Goal: Information Seeking & Learning: Learn about a topic

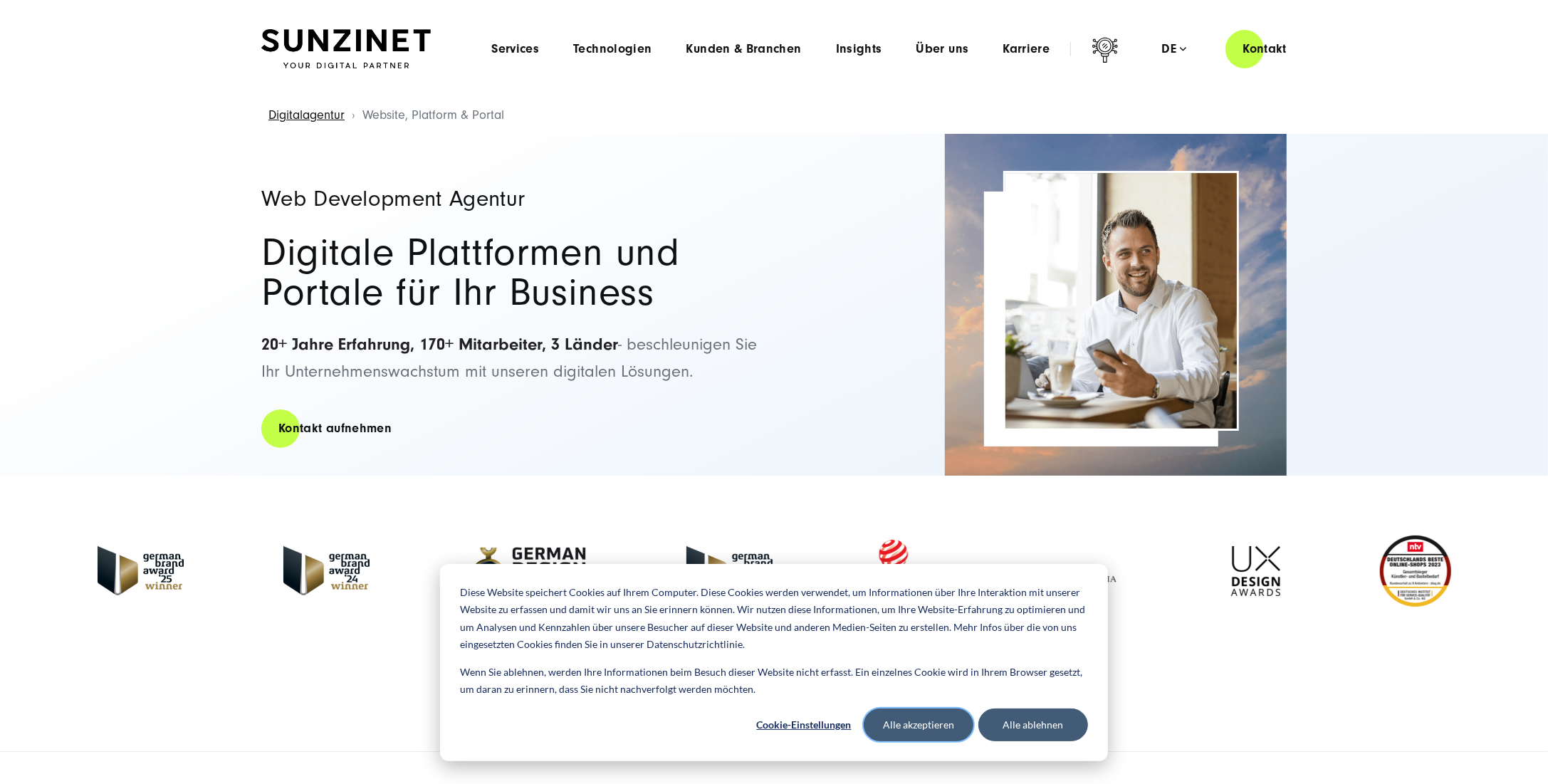
click at [949, 725] on button "Alle akzeptieren" at bounding box center [919, 725] width 110 height 33
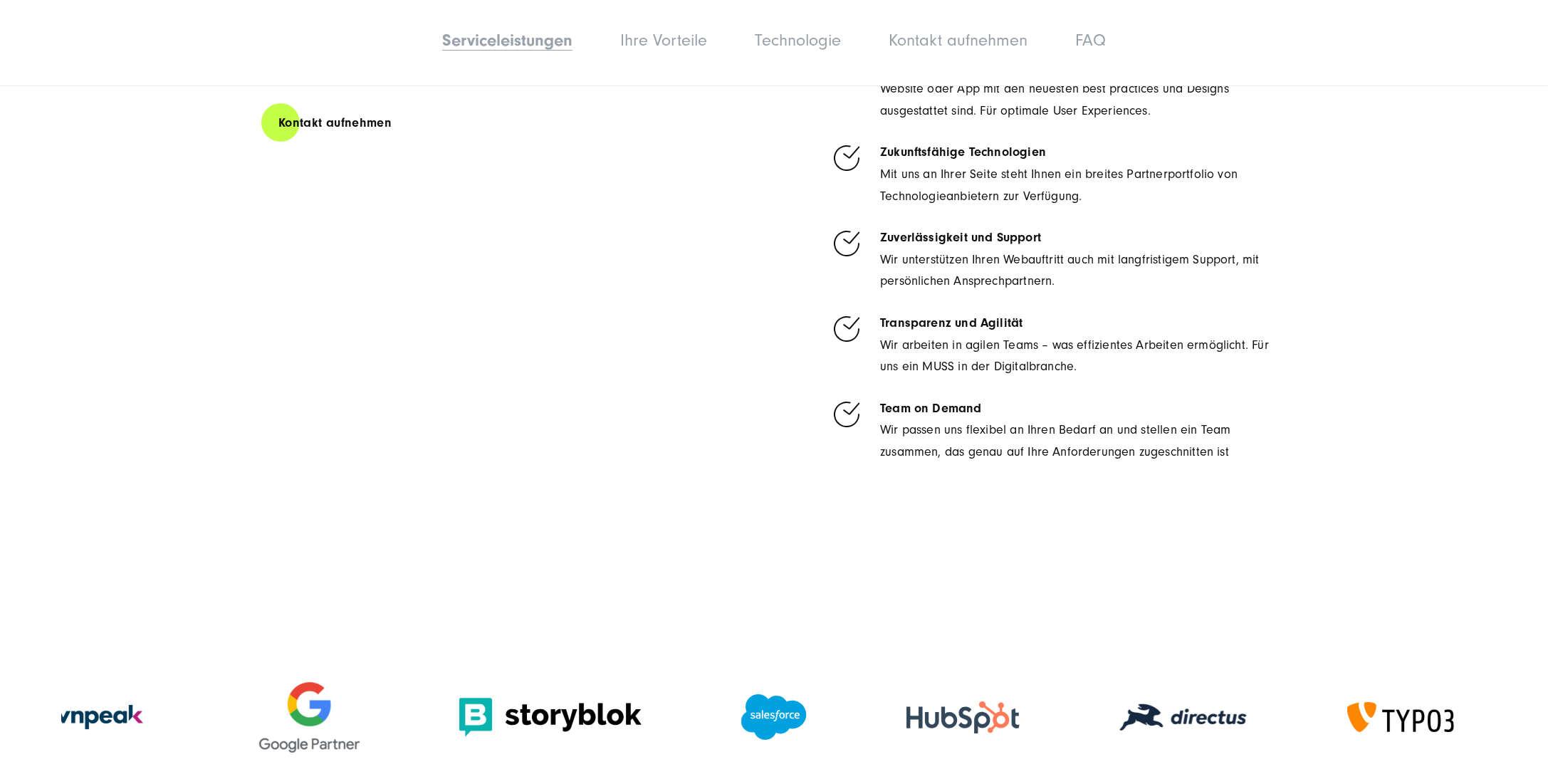
scroll to position [5625, 0]
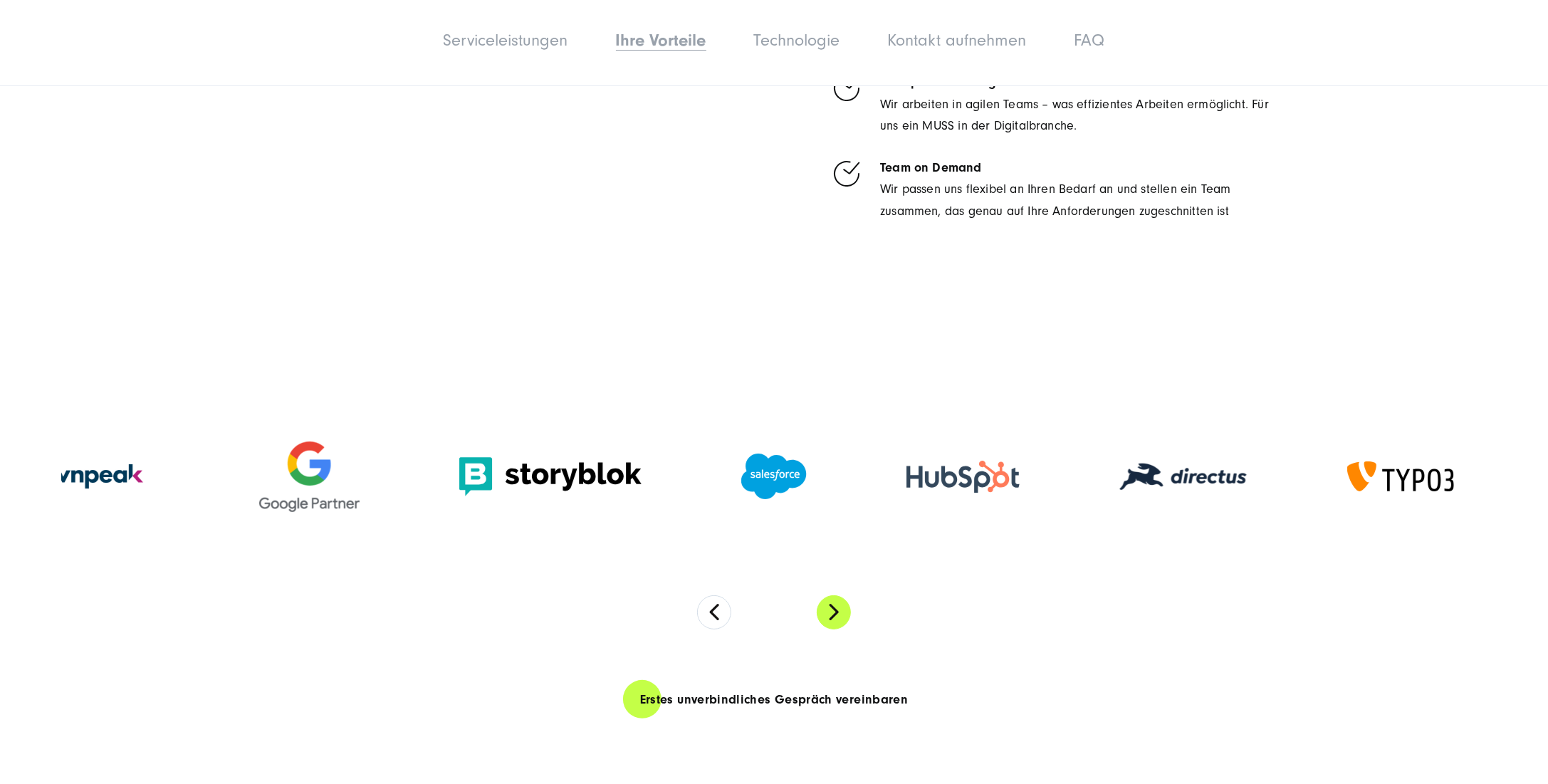
click at [839, 630] on button "Next" at bounding box center [833, 612] width 34 height 34
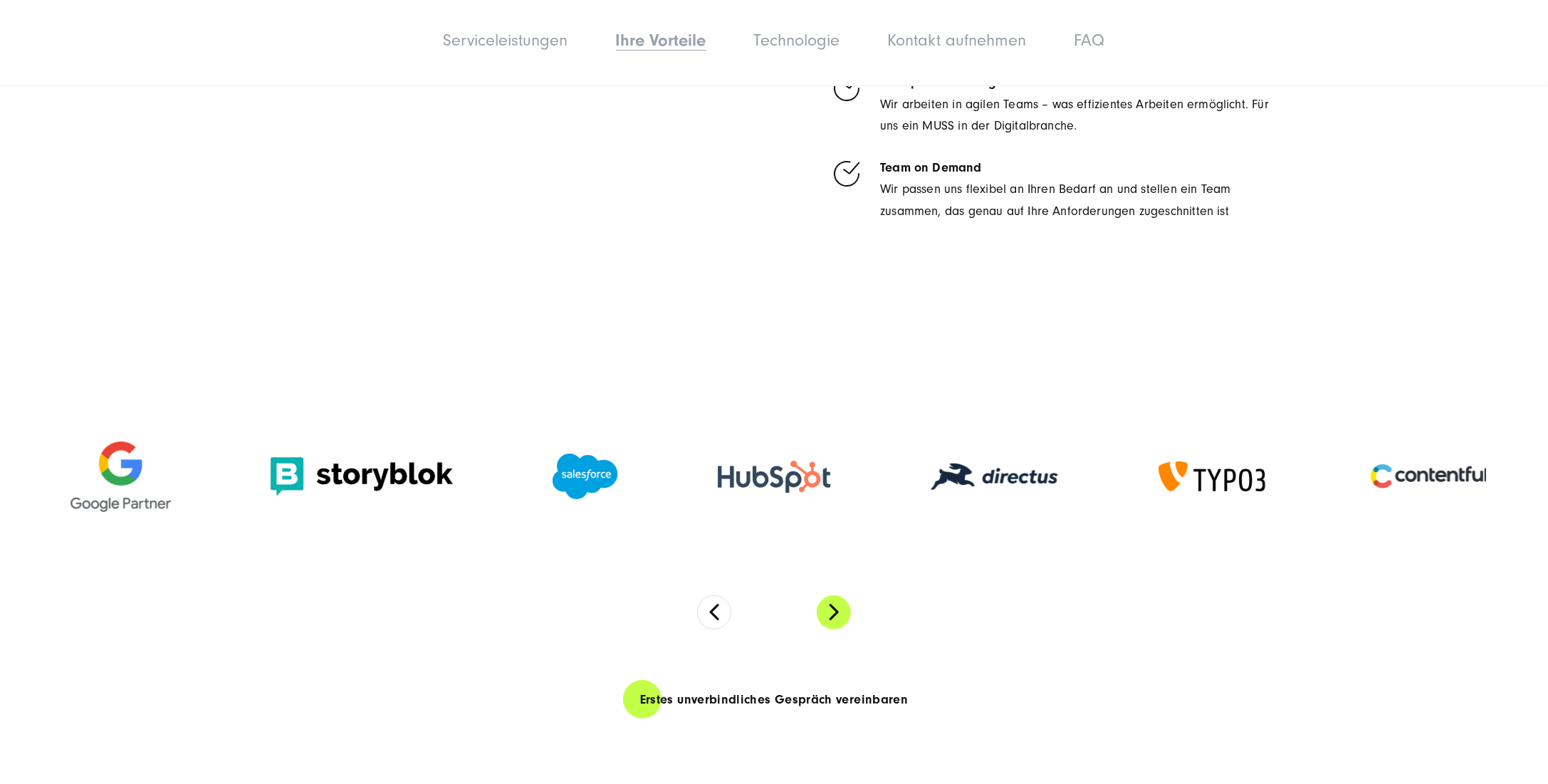
click at [839, 630] on button "Next" at bounding box center [833, 612] width 34 height 34
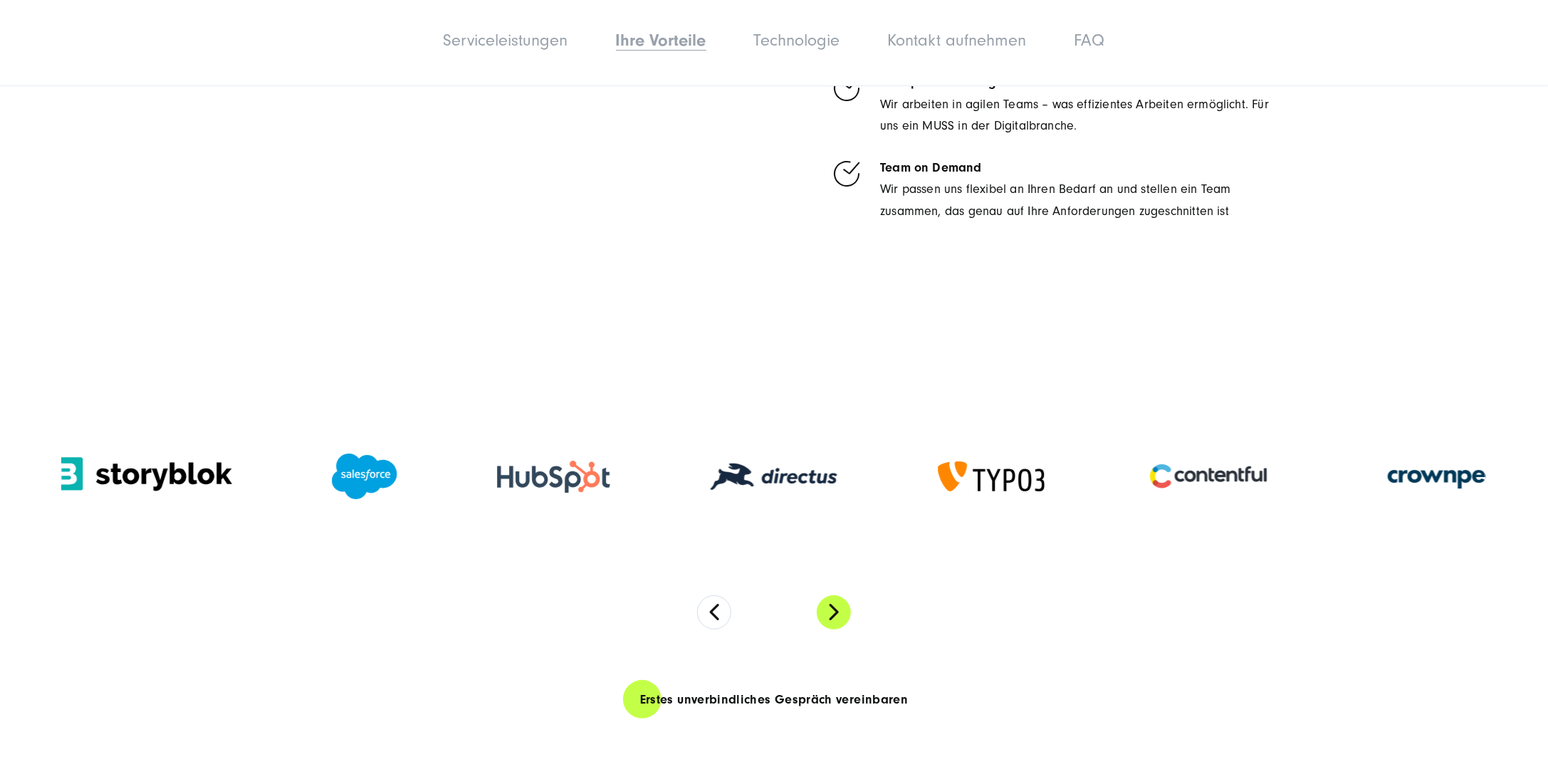
click at [839, 630] on button "Next" at bounding box center [833, 612] width 34 height 34
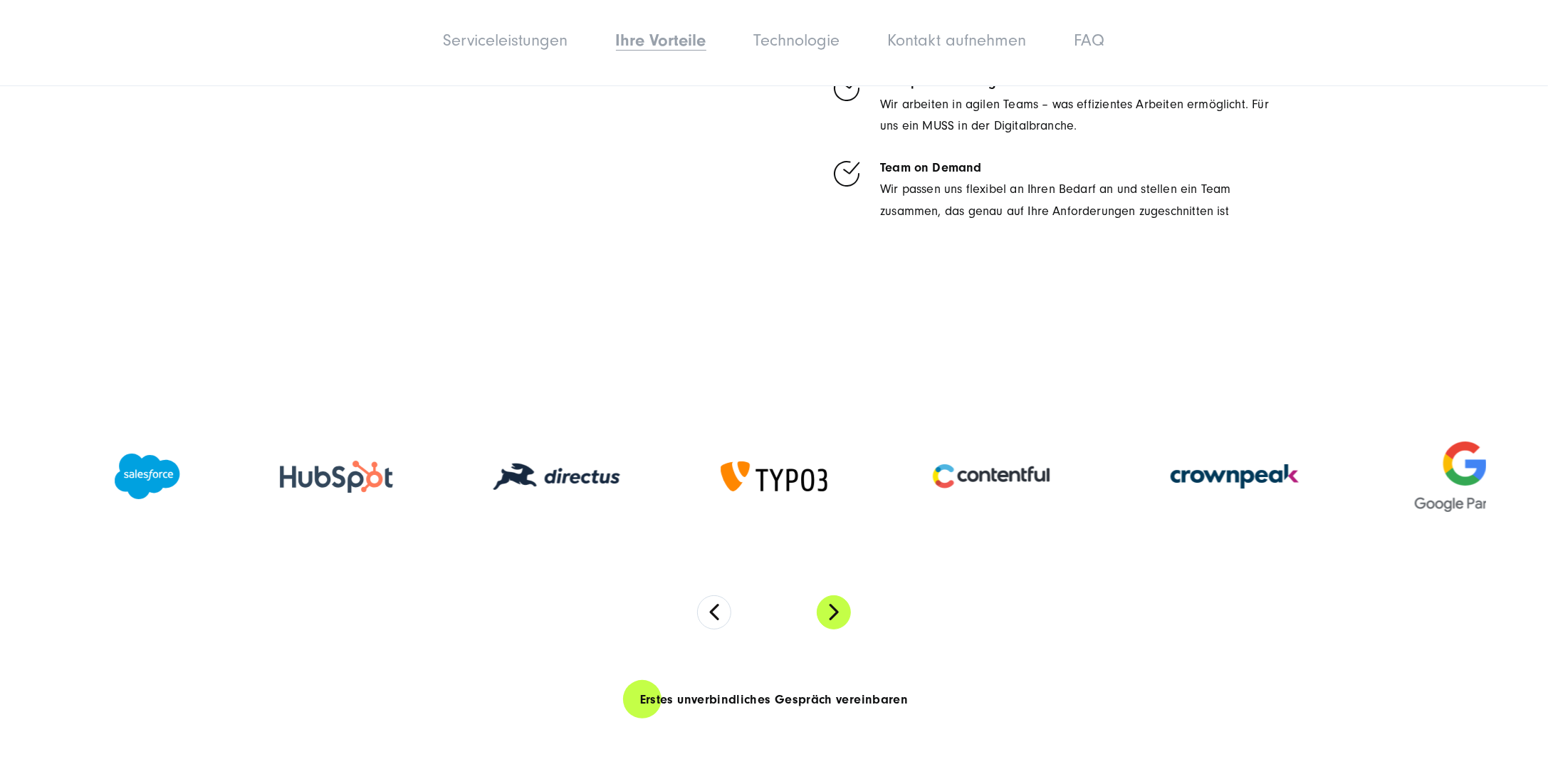
click at [839, 630] on button "Next" at bounding box center [833, 612] width 34 height 34
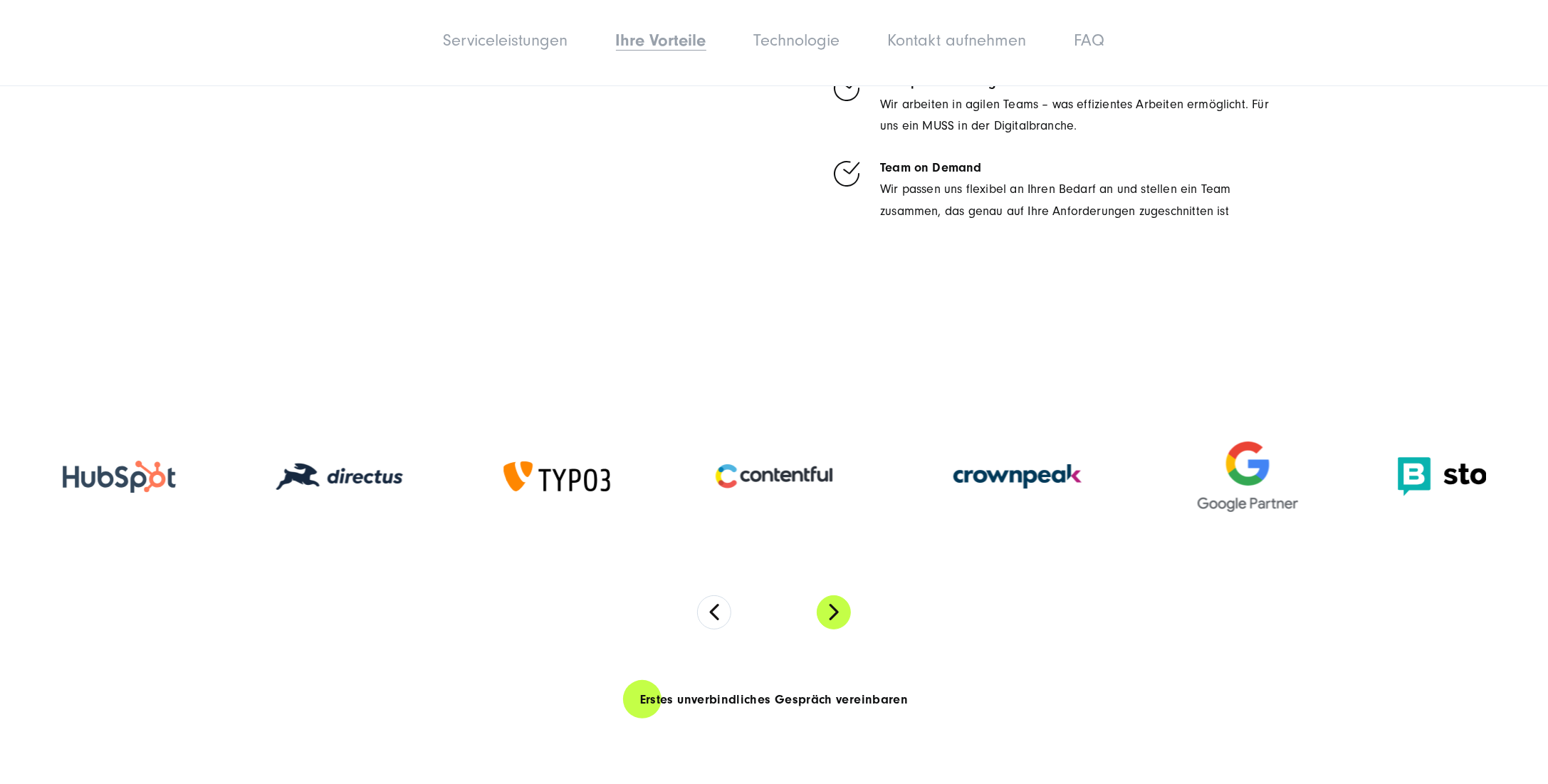
click at [839, 630] on button "Next" at bounding box center [833, 612] width 34 height 34
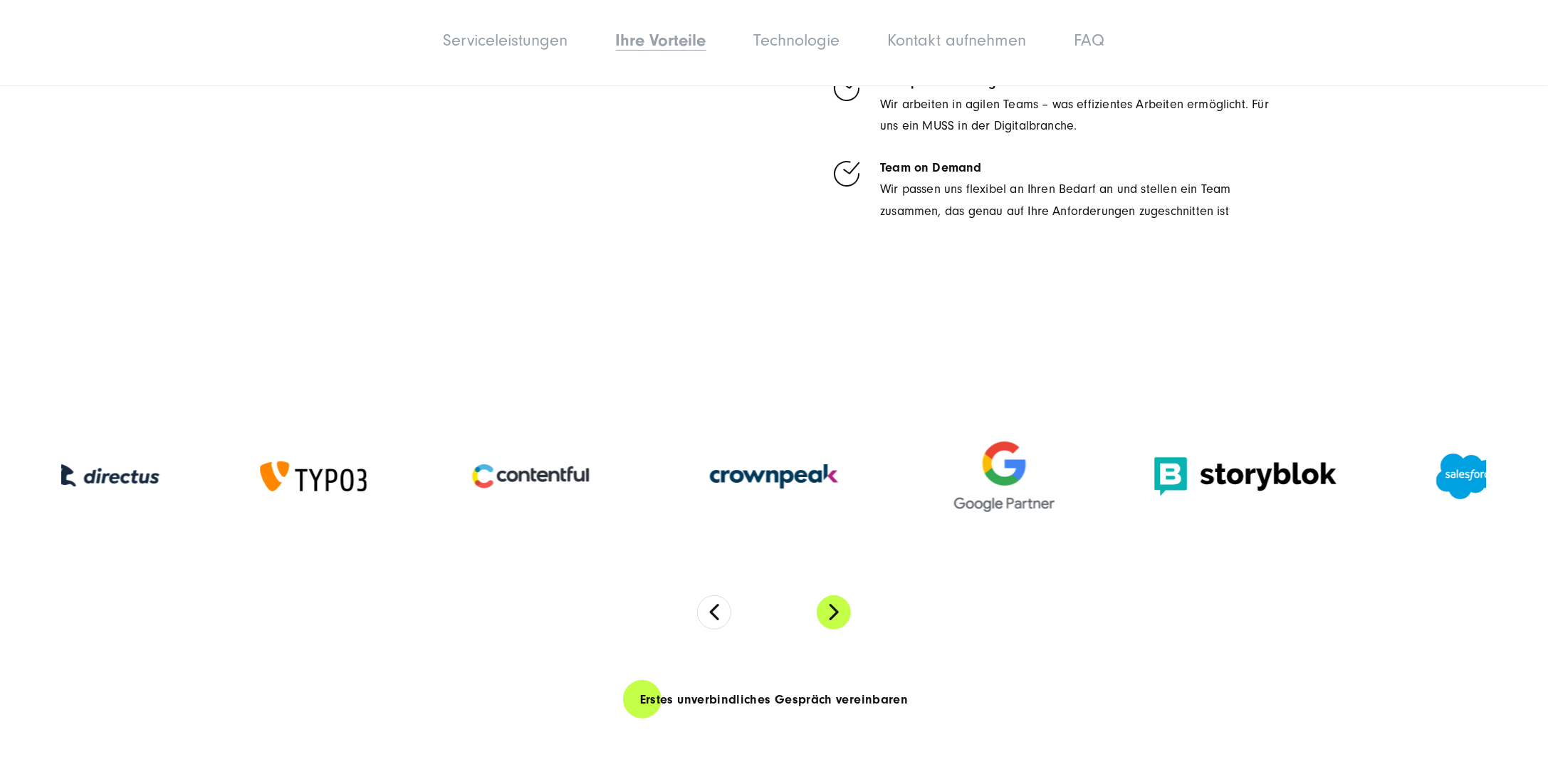
click at [839, 630] on button "Next" at bounding box center [833, 612] width 34 height 34
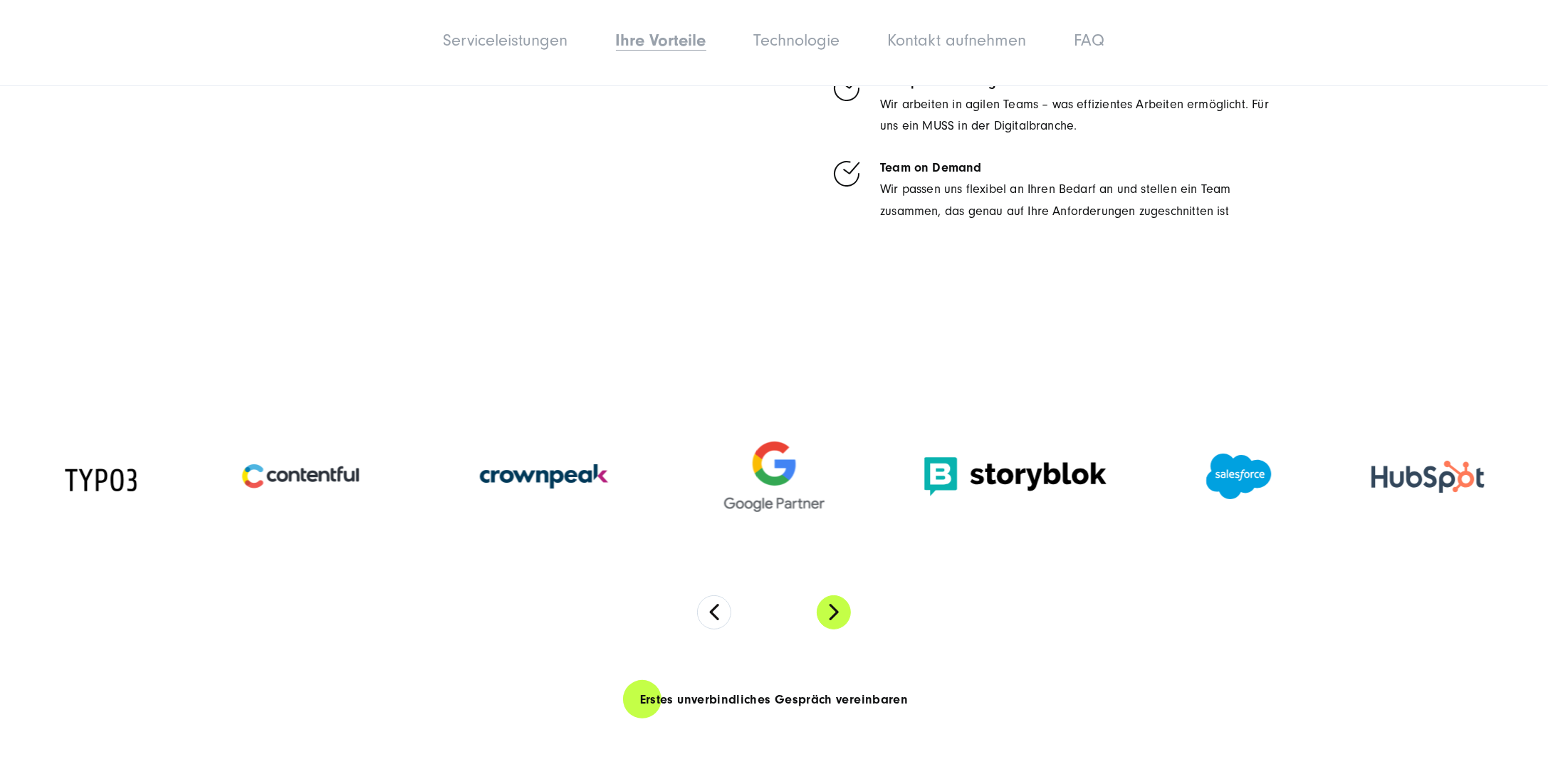
click at [839, 630] on button "Next" at bounding box center [833, 612] width 34 height 34
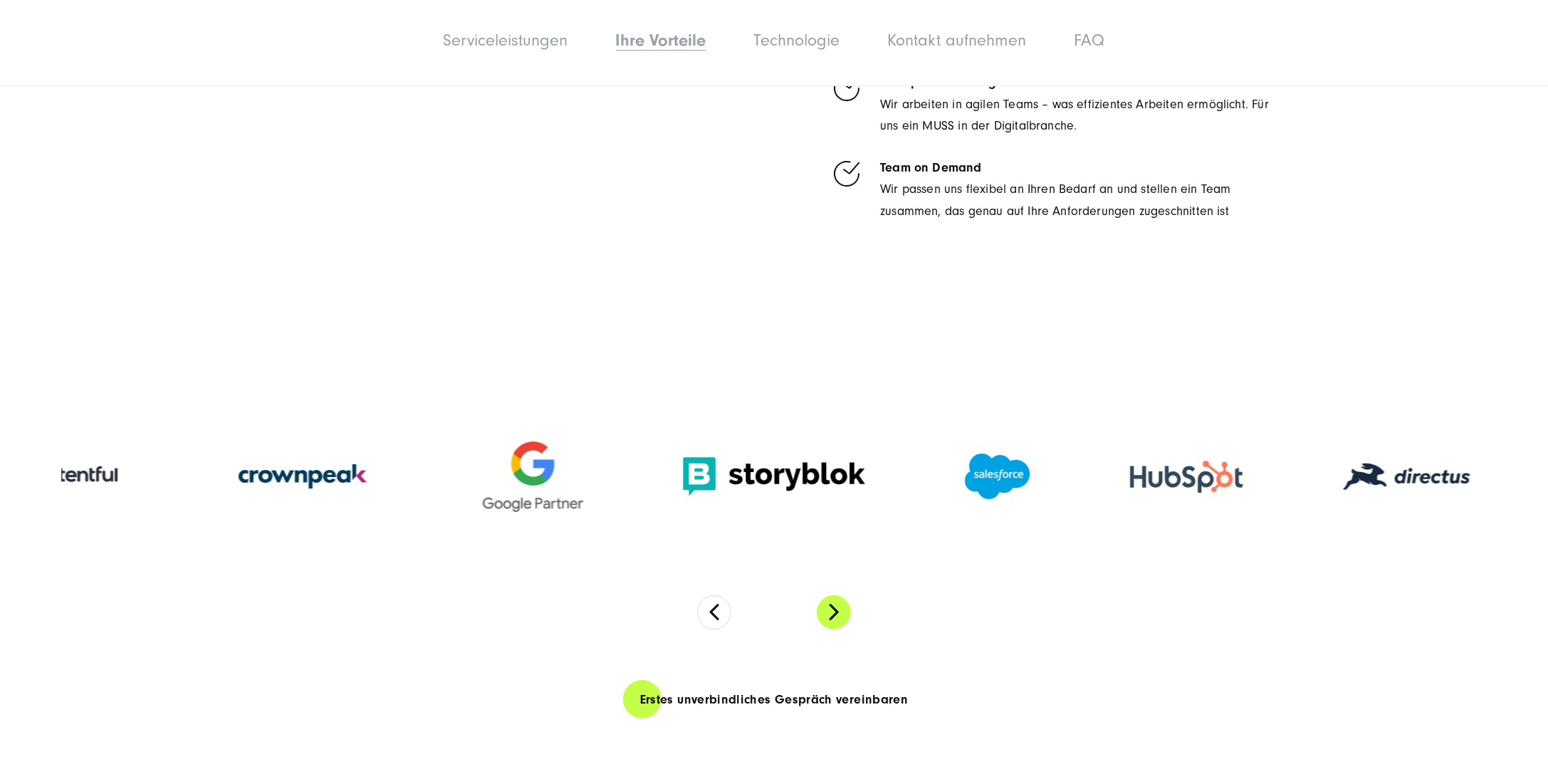
click at [839, 630] on button "Next" at bounding box center [833, 612] width 34 height 34
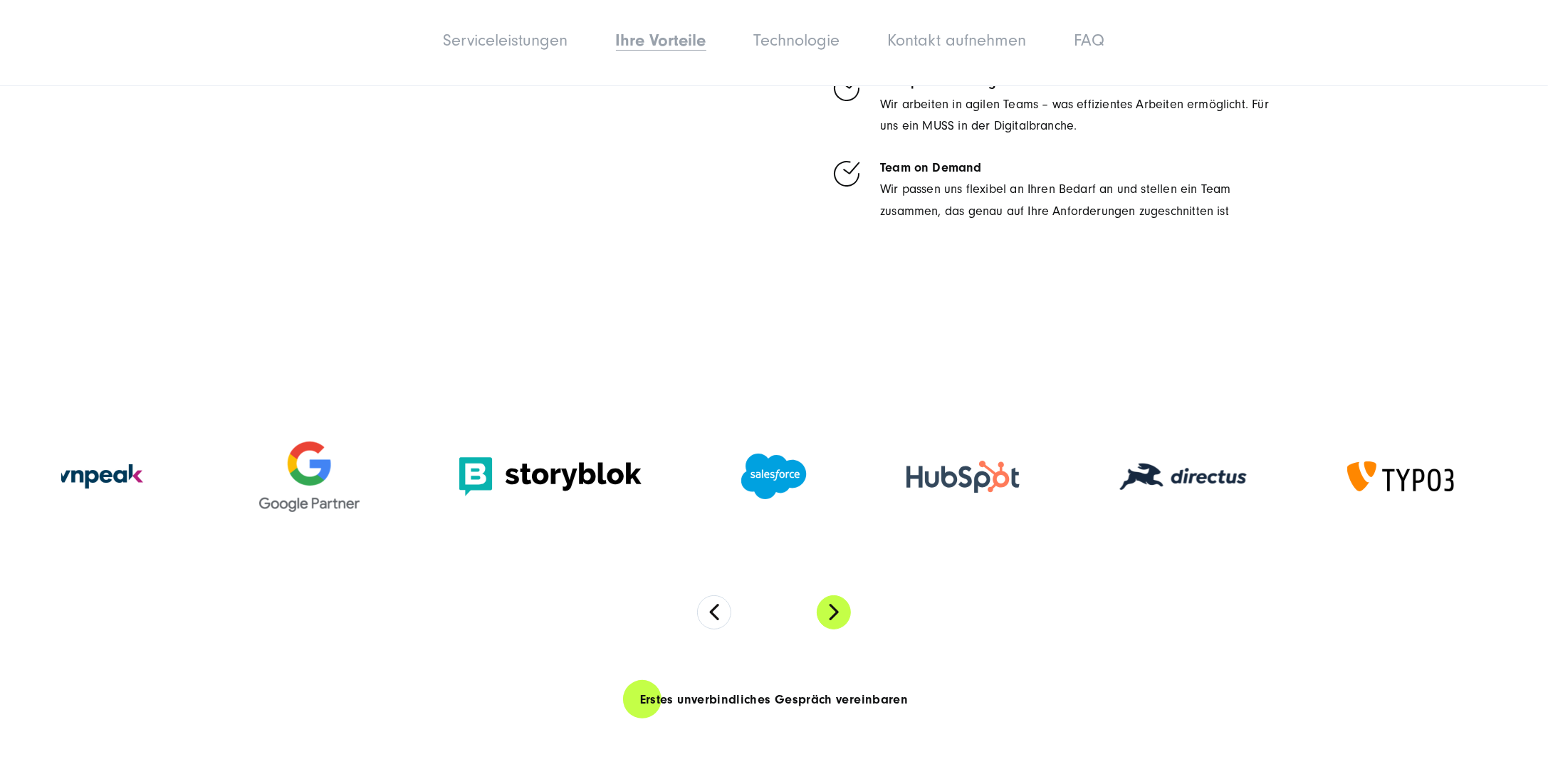
click at [839, 630] on button "Next" at bounding box center [833, 612] width 34 height 34
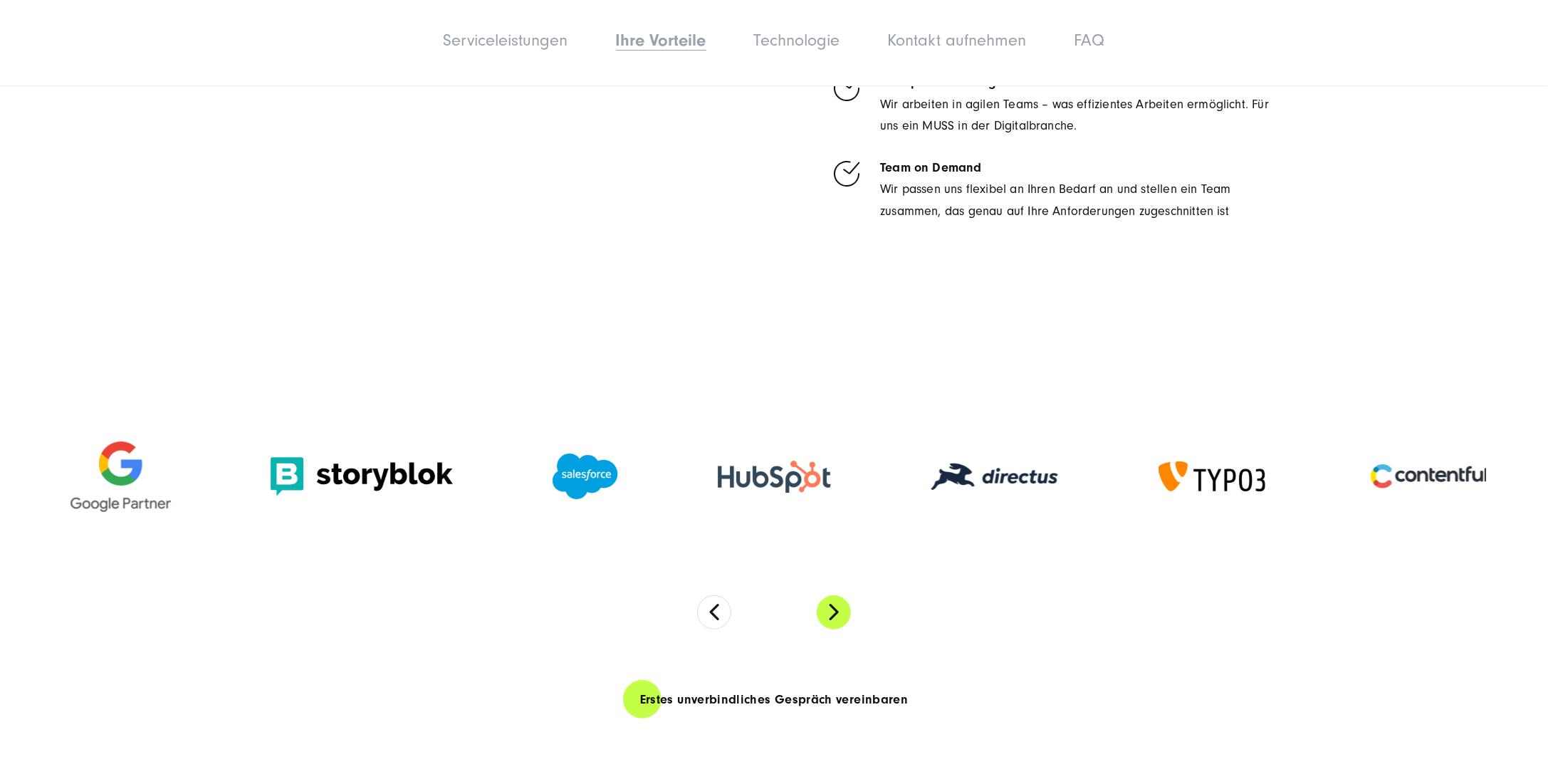
click at [839, 630] on button "Next" at bounding box center [833, 612] width 34 height 34
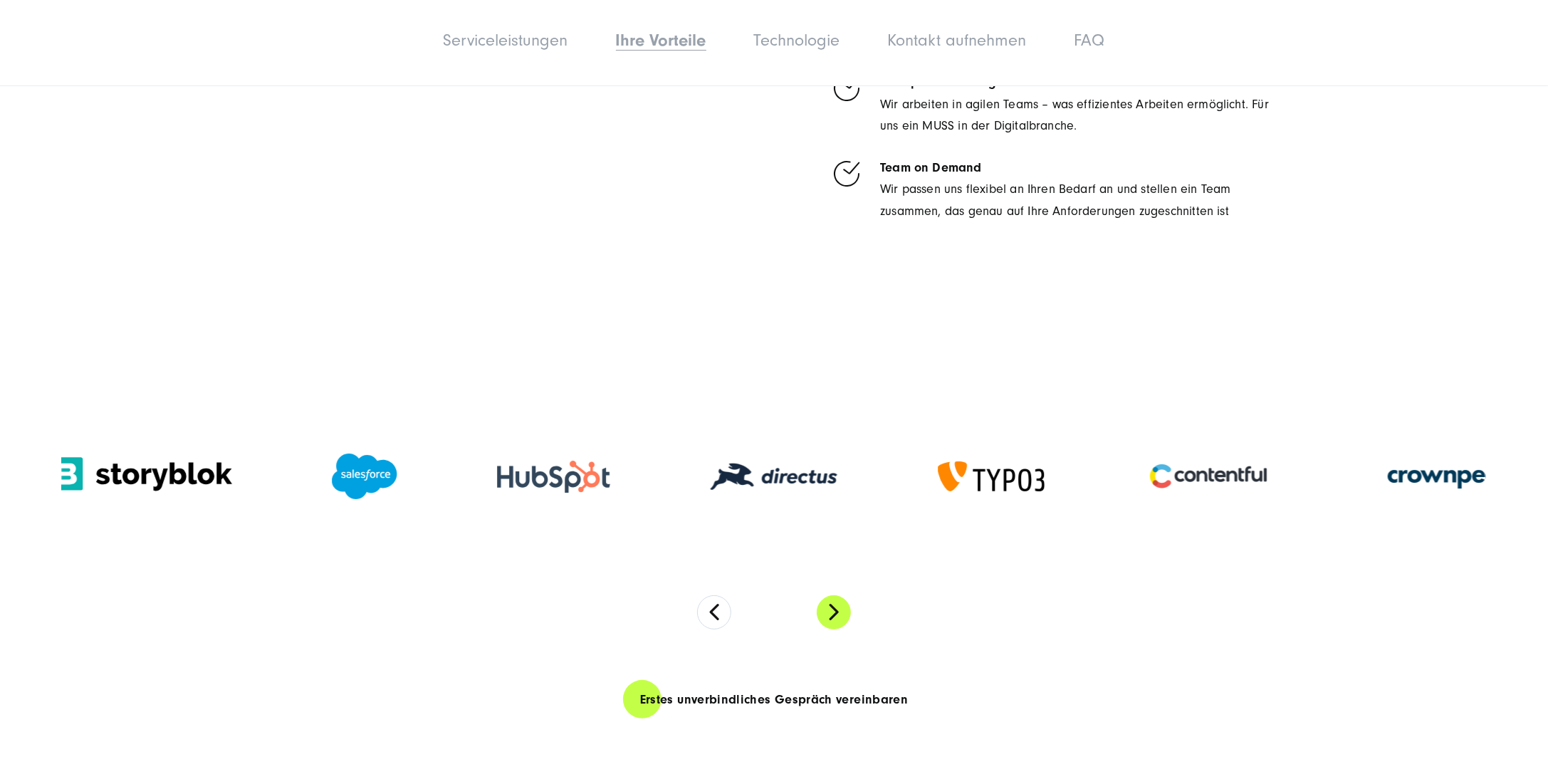
click at [839, 630] on button "Next" at bounding box center [833, 612] width 34 height 34
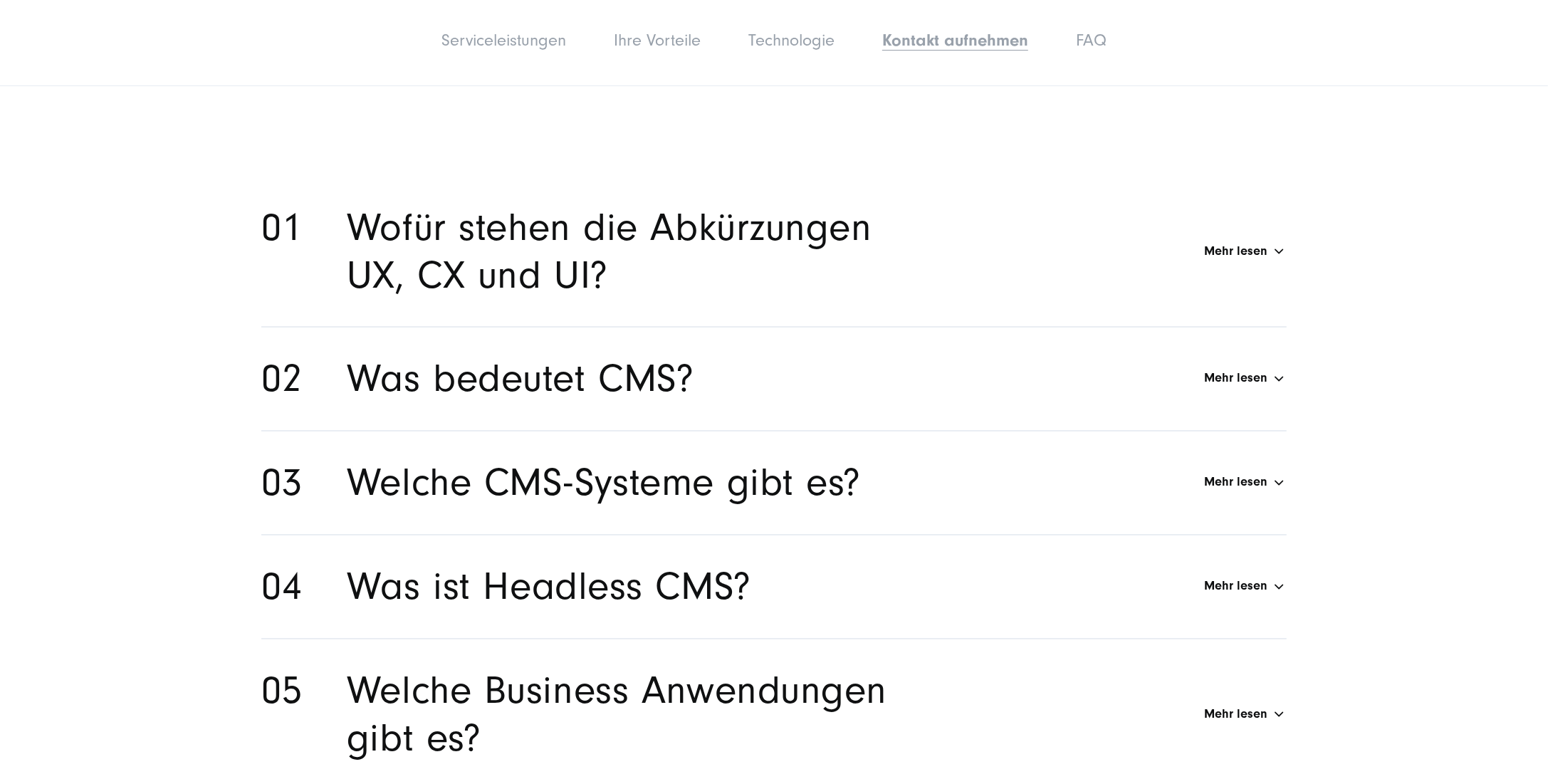
scroll to position [7879, 0]
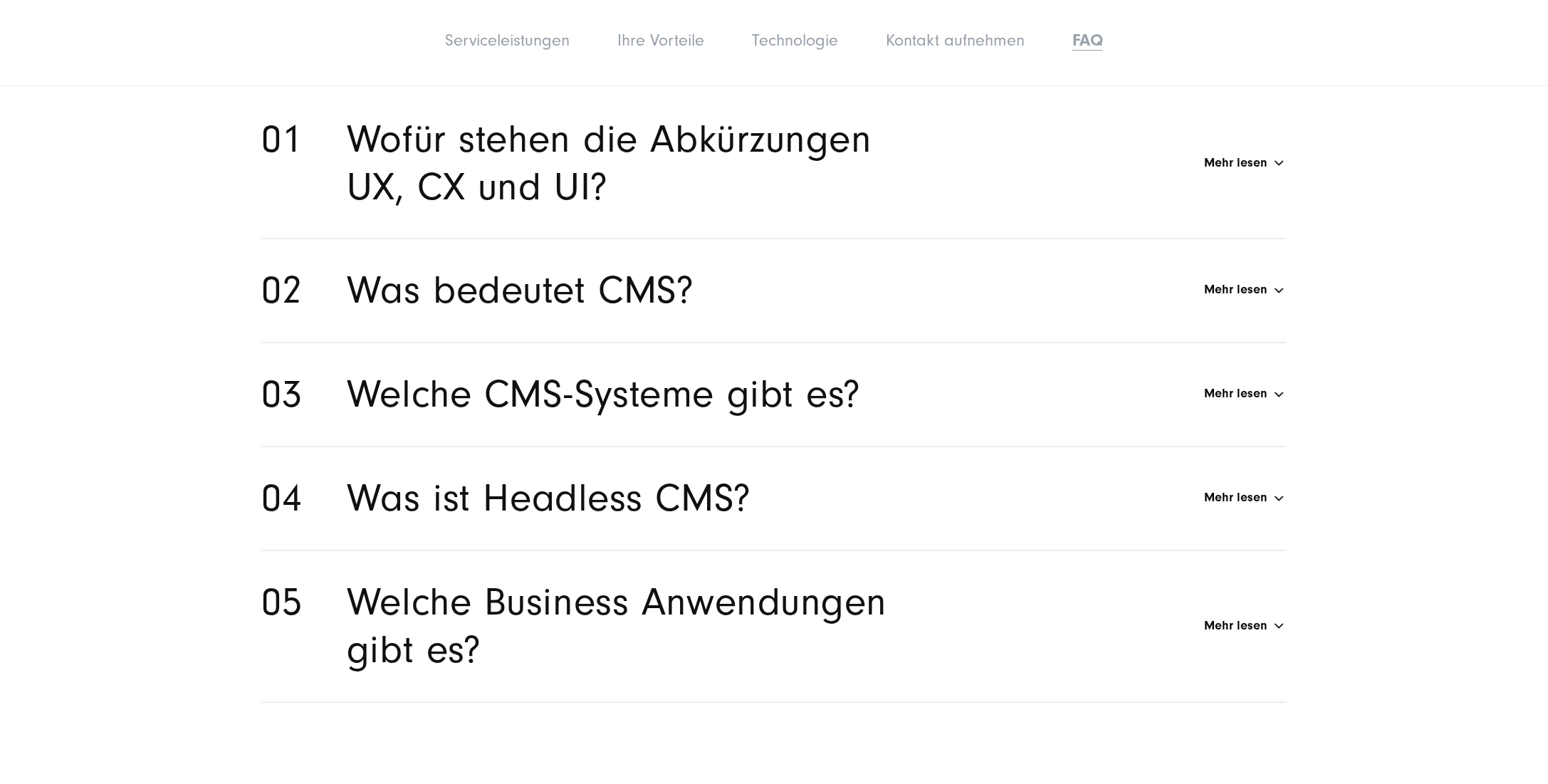
click at [853, 418] on h2 "Welche CMS-Systeme gibt es?" at bounding box center [604, 394] width 514 height 47
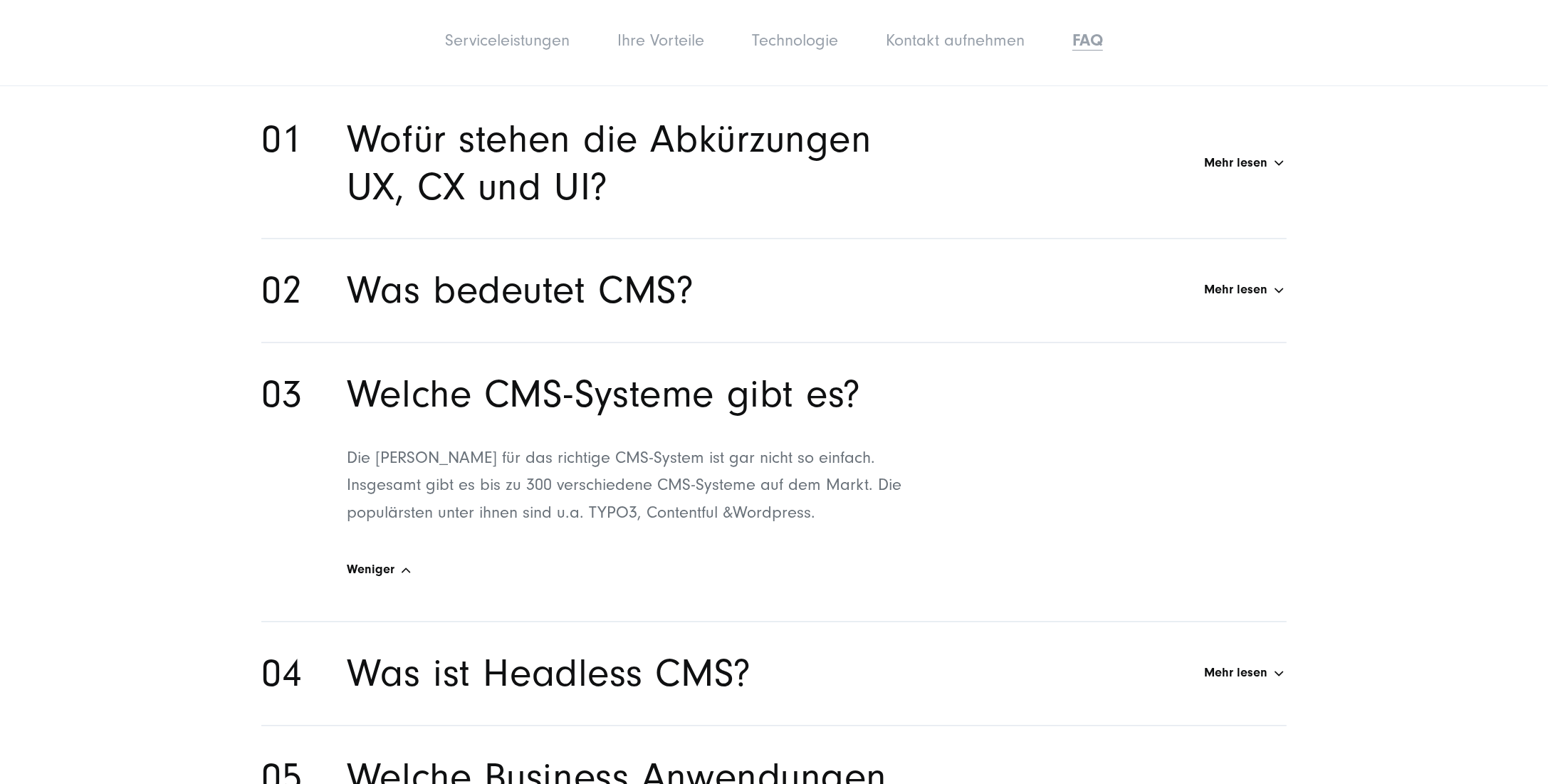
click at [853, 418] on h2 "Welche CMS-Systeme gibt es?" at bounding box center [604, 394] width 514 height 47
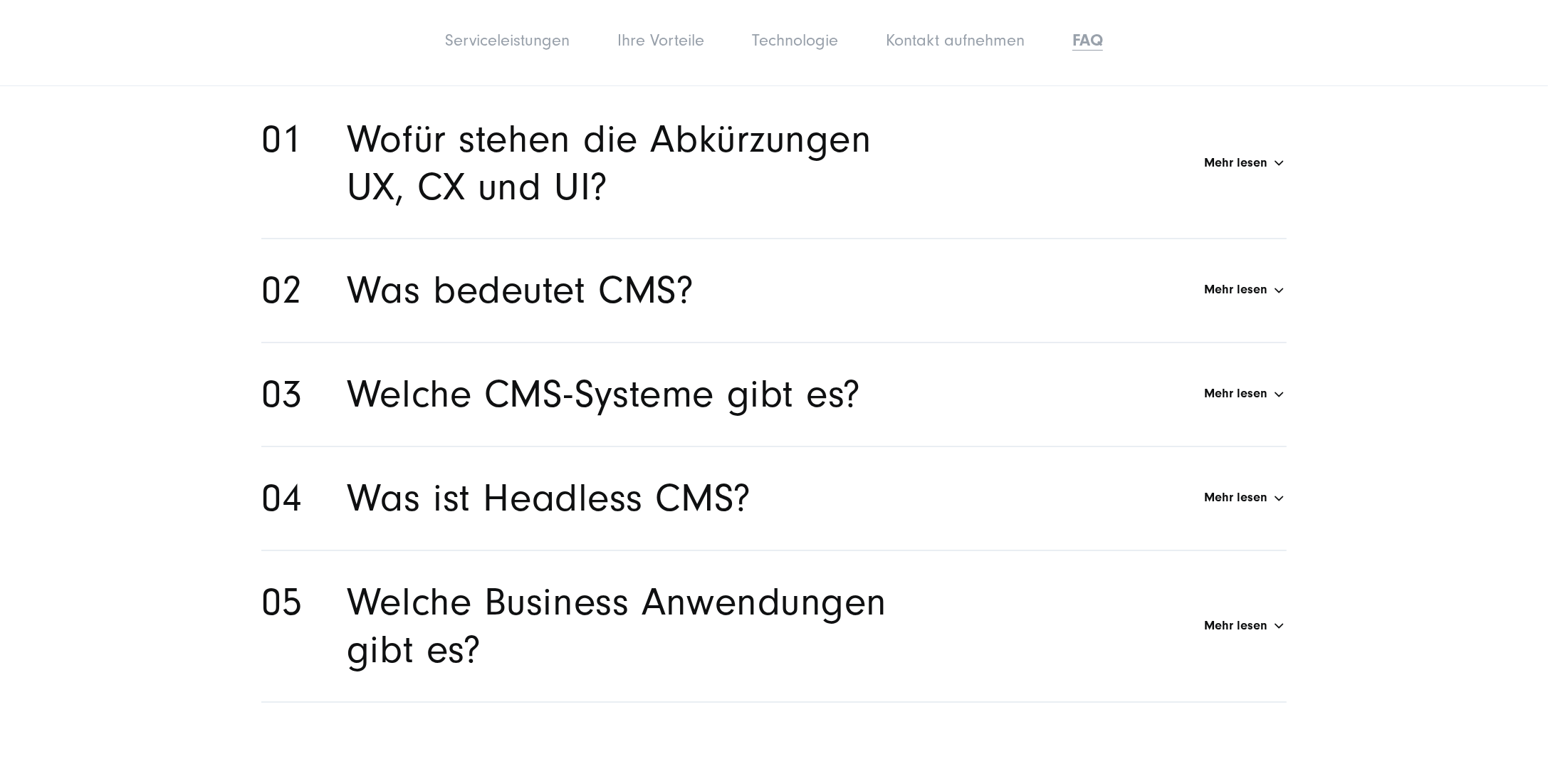
click at [726, 518] on h2 "Was ist Headless CMS?" at bounding box center [549, 498] width 405 height 47
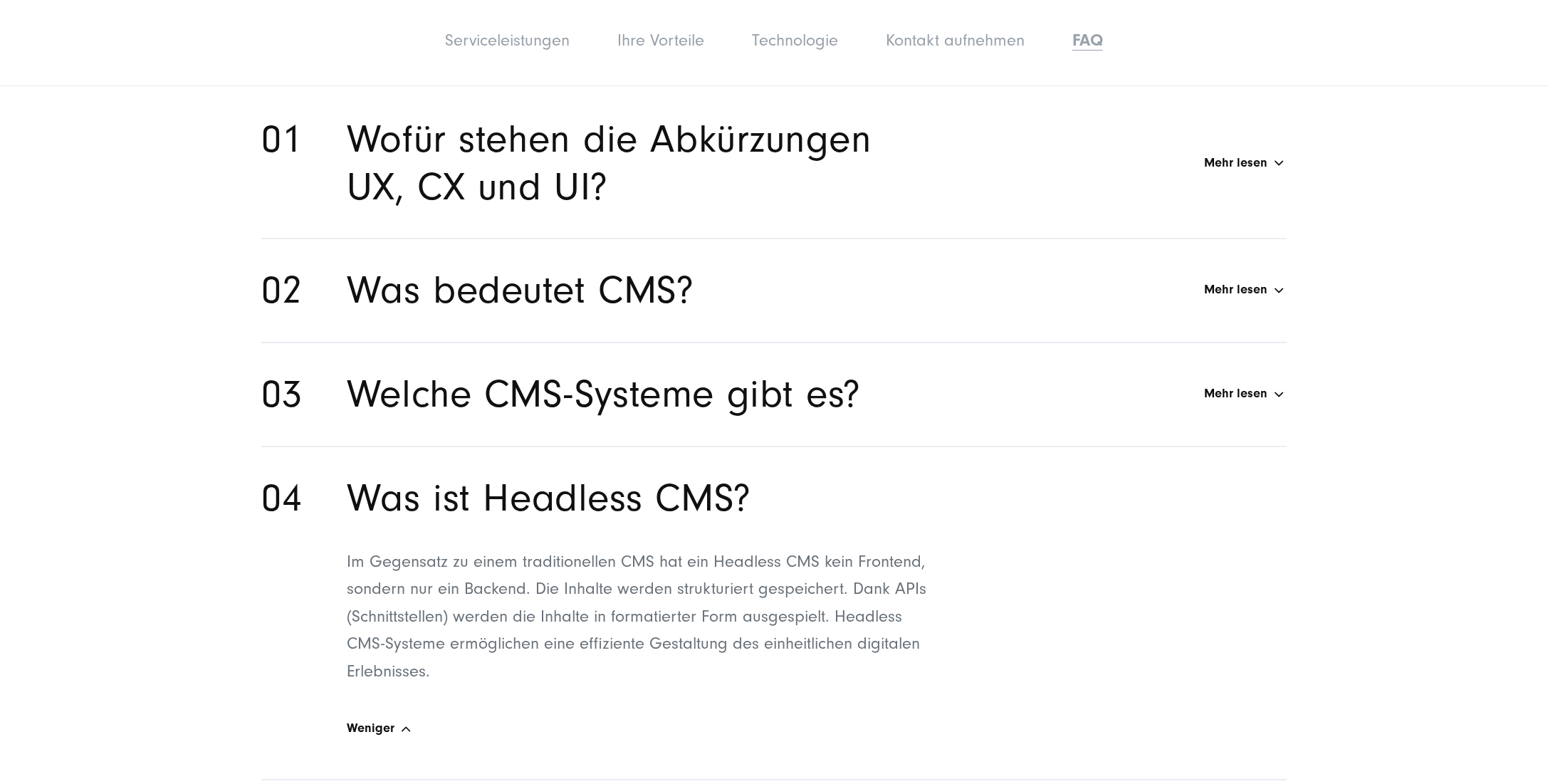
click at [722, 515] on h2 "Was ist Headless CMS?" at bounding box center [549, 498] width 405 height 47
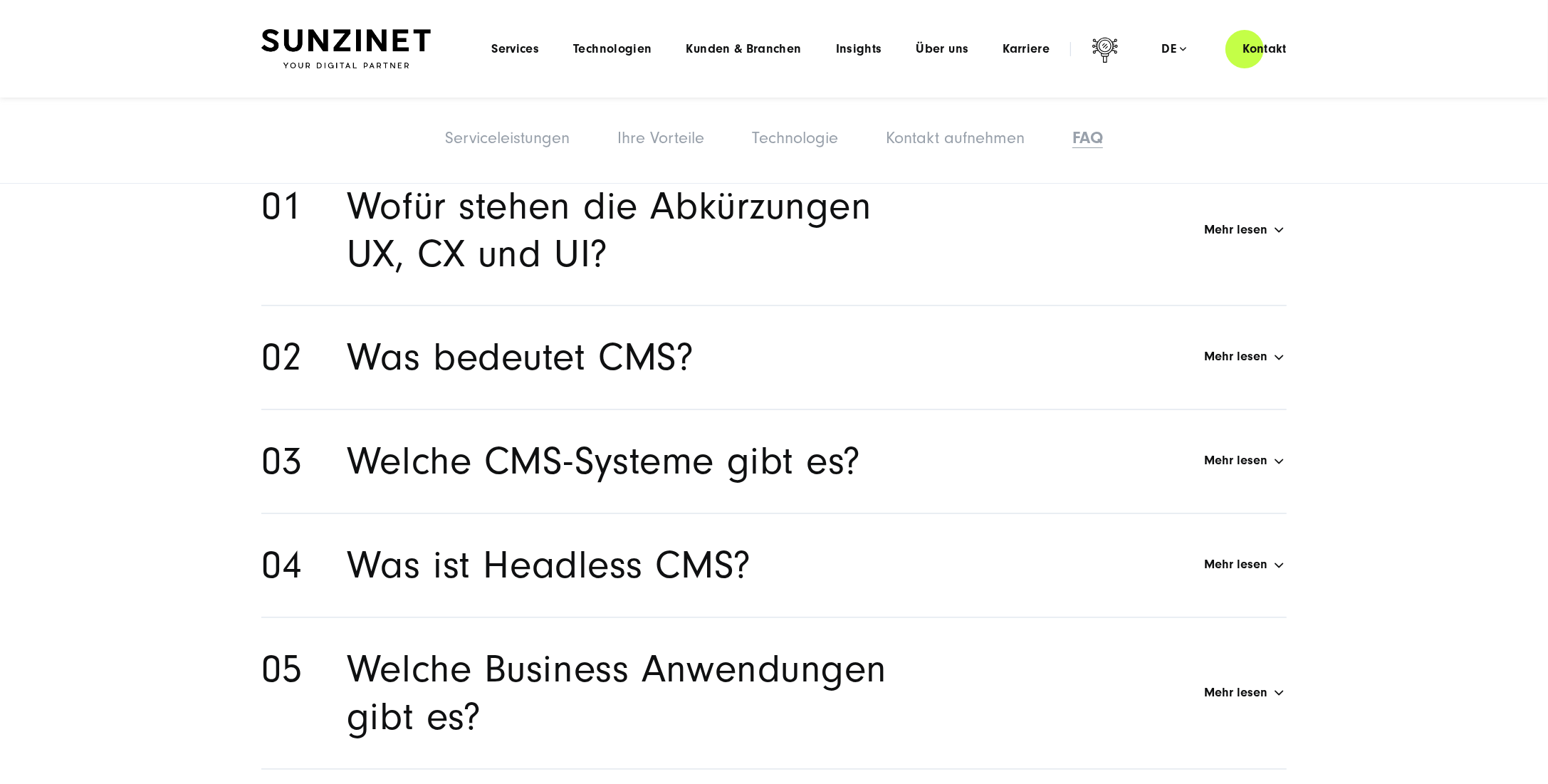
scroll to position [7808, 0]
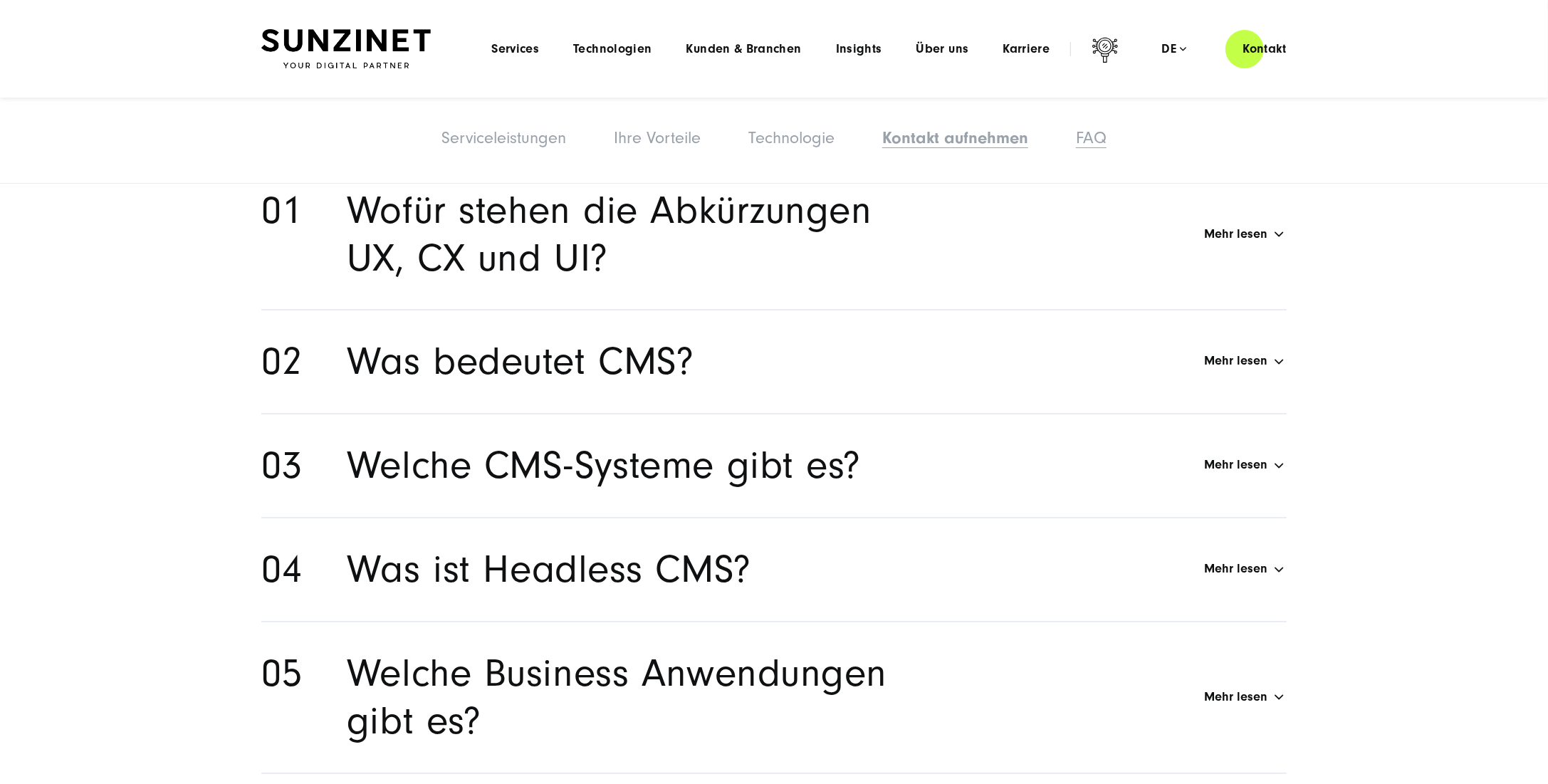
click at [1097, 132] on link "FAQ" at bounding box center [1091, 138] width 31 height 20
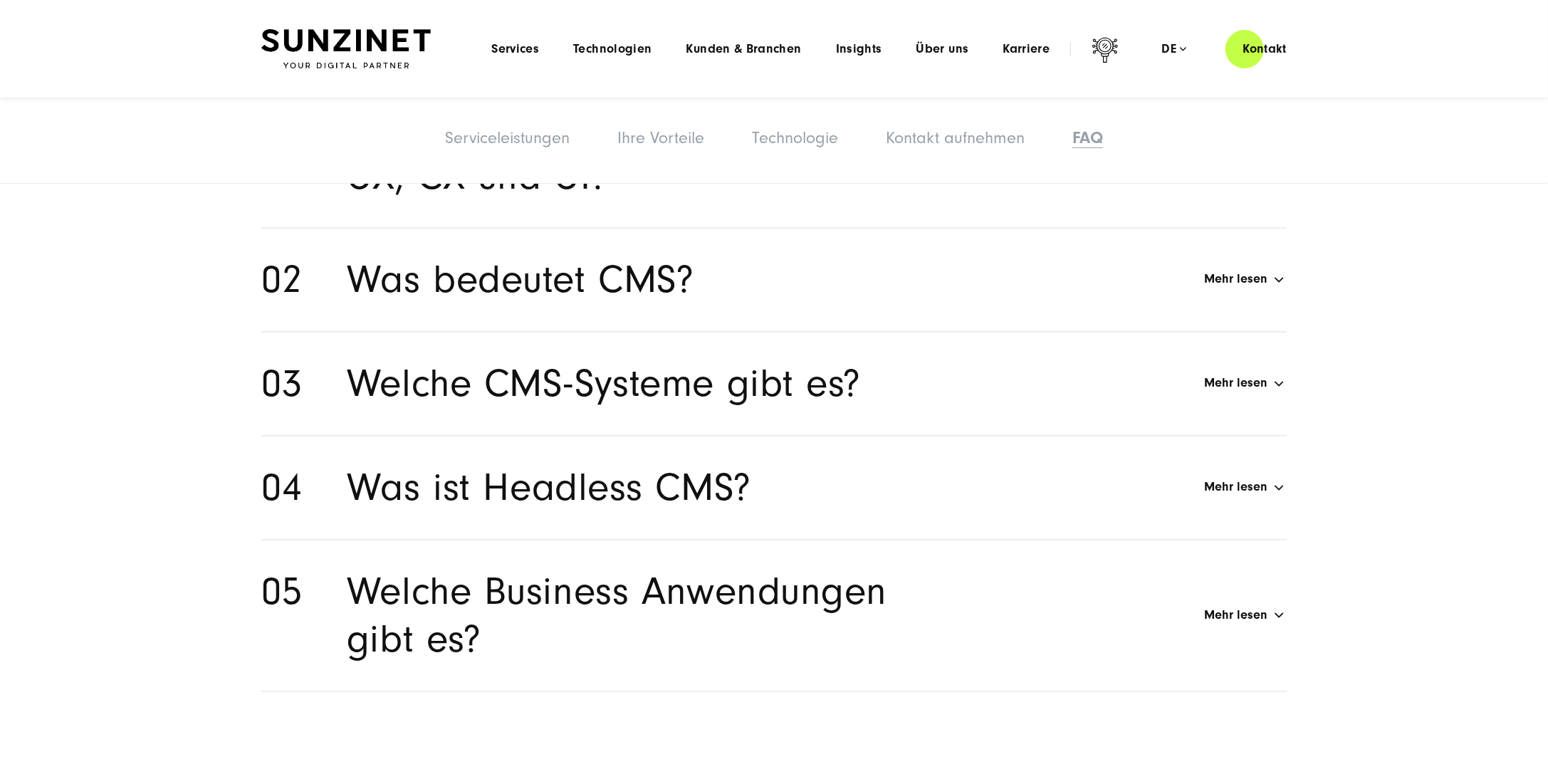
scroll to position [7679, 0]
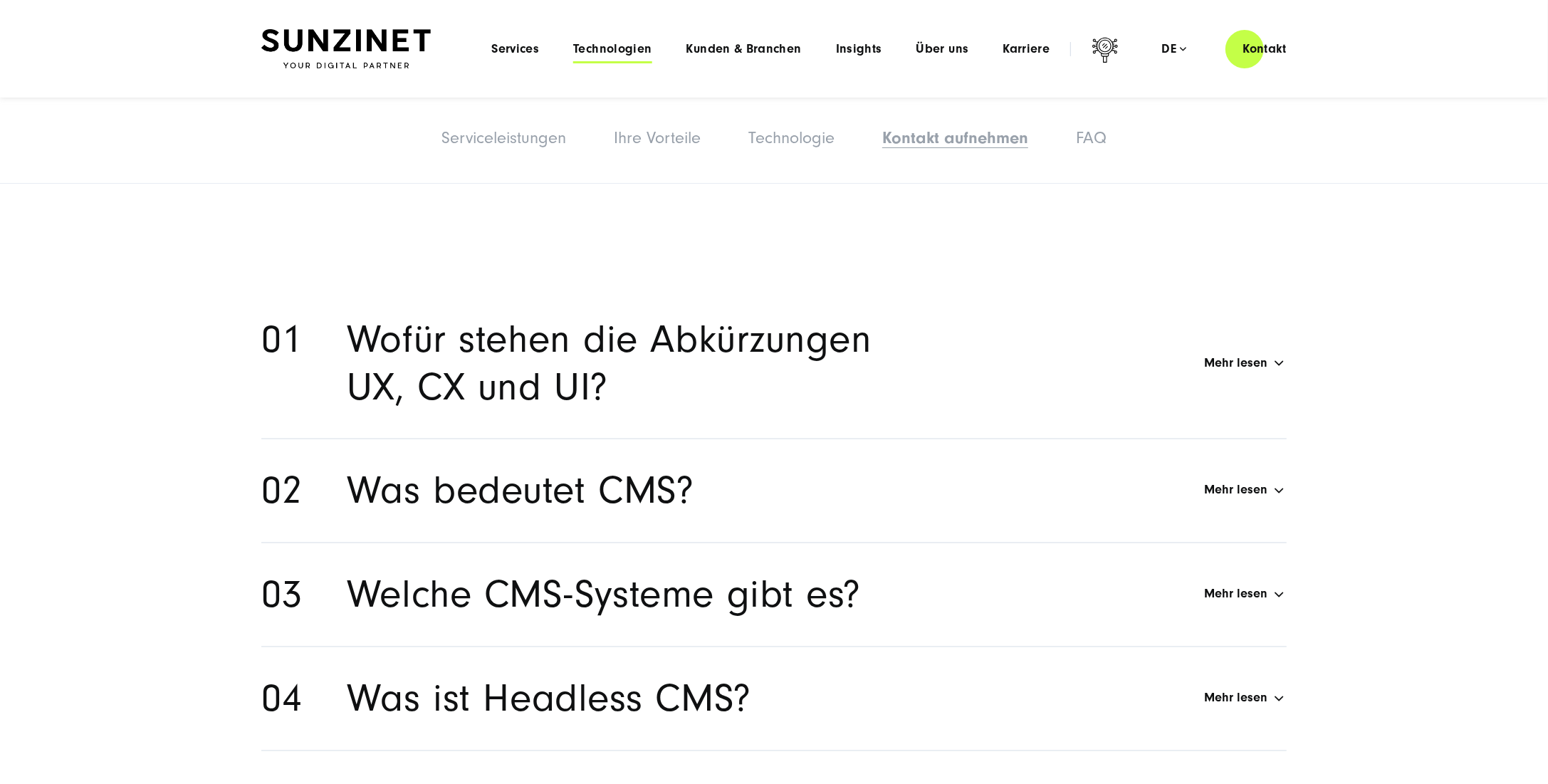
click at [613, 47] on span "Technologien" at bounding box center [613, 49] width 78 height 14
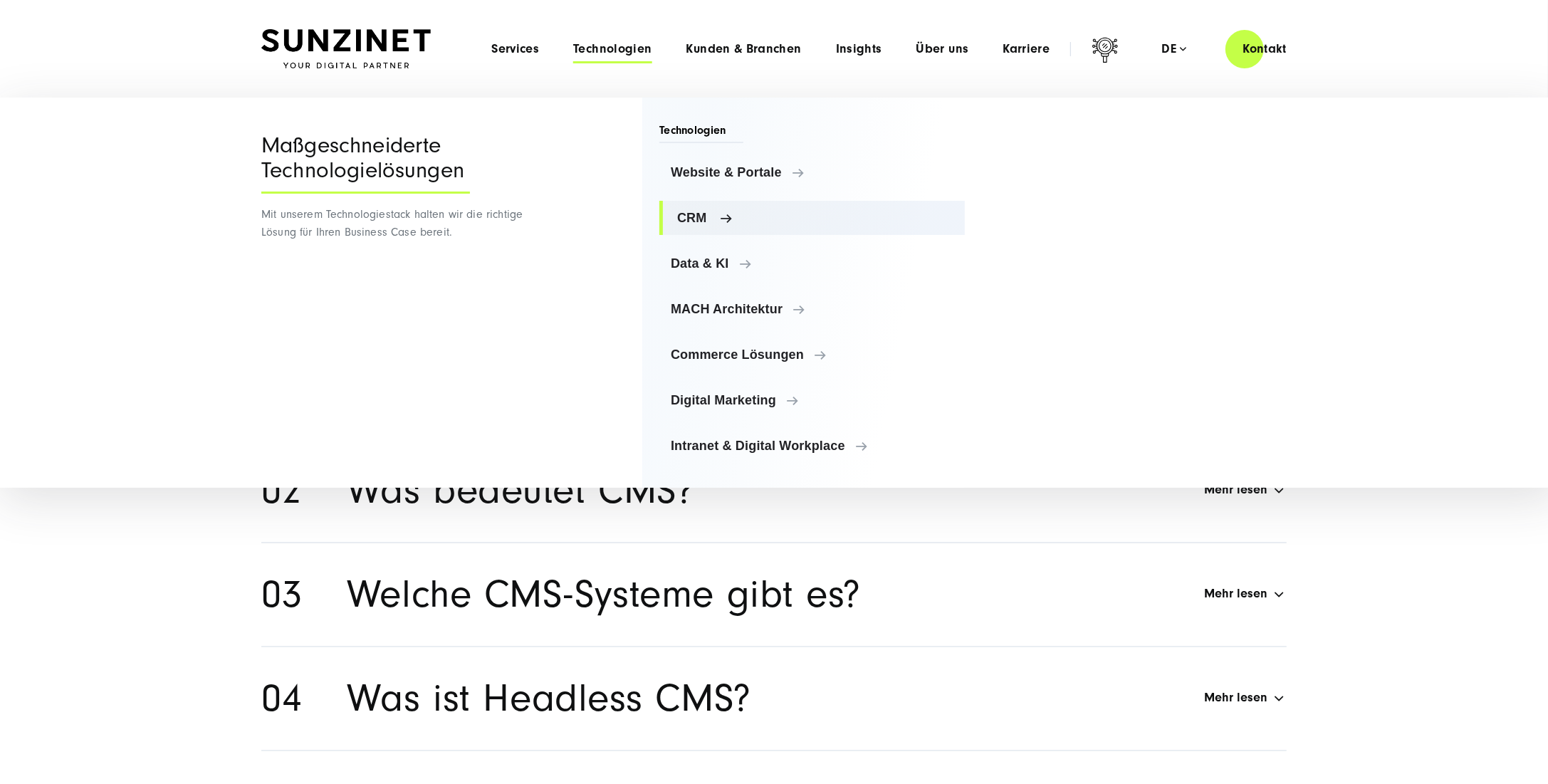
click at [697, 219] on span "CRM" at bounding box center [815, 217] width 276 height 14
click at [706, 171] on span "Website & Portale" at bounding box center [815, 172] width 276 height 14
